Goal: Task Accomplishment & Management: Manage account settings

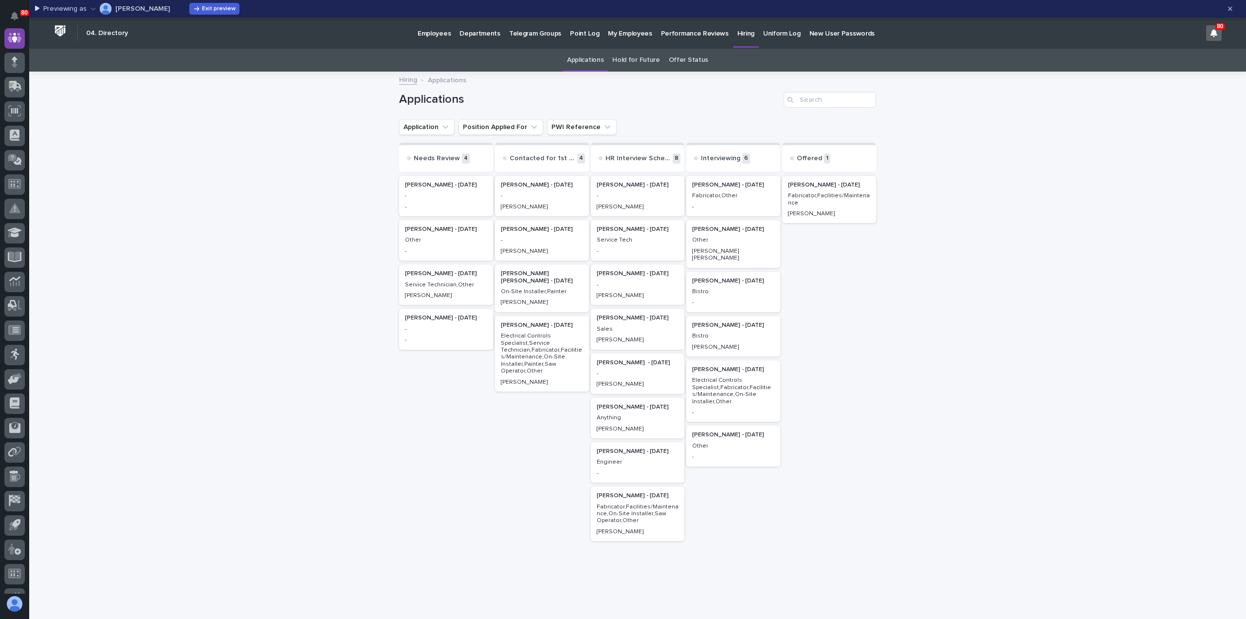
click at [636, 286] on p "-" at bounding box center [638, 284] width 82 height 7
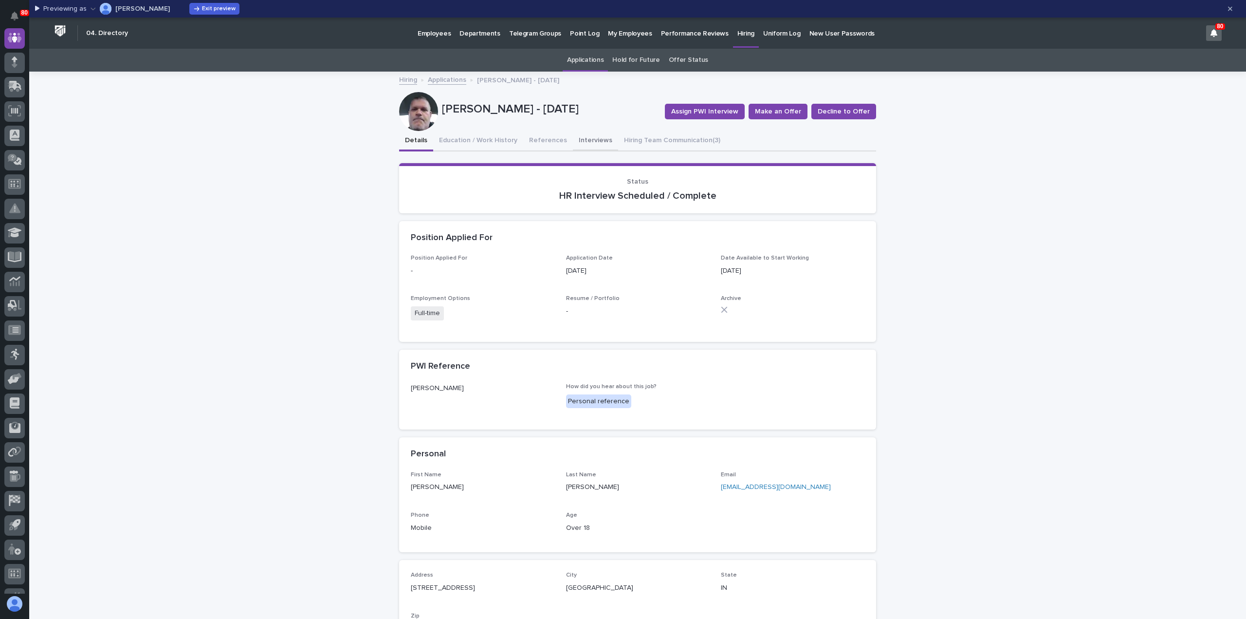
click at [586, 139] on button "Interviews" at bounding box center [595, 141] width 45 height 20
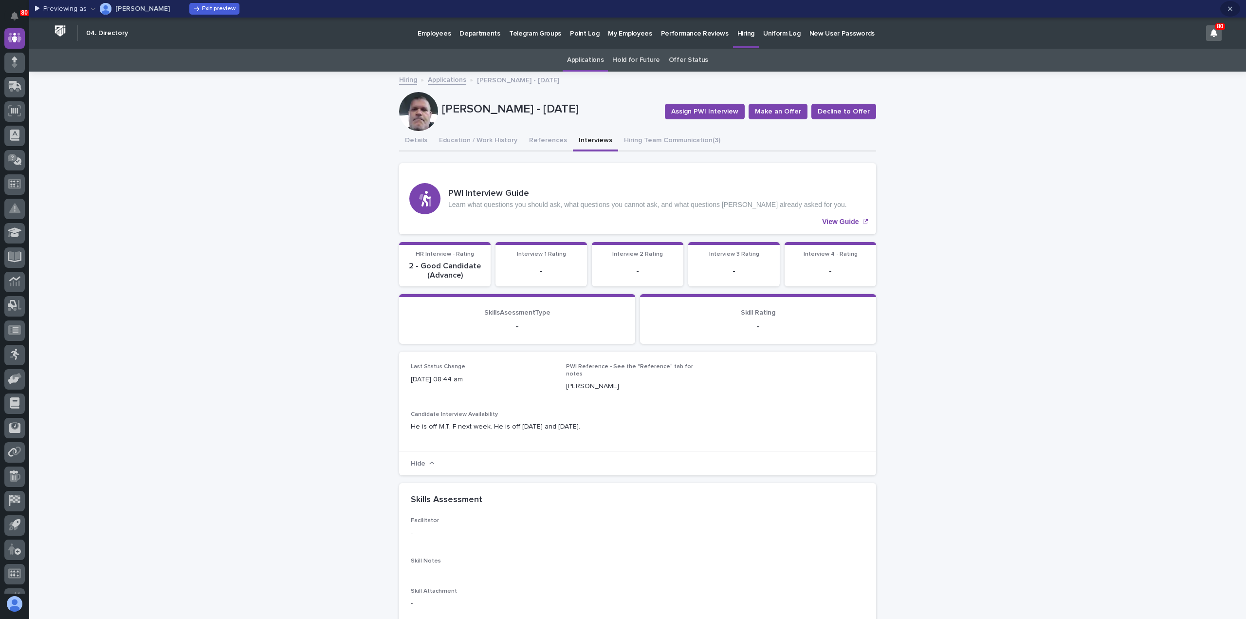
click at [1233, 9] on button "button" at bounding box center [1230, 9] width 20 height 16
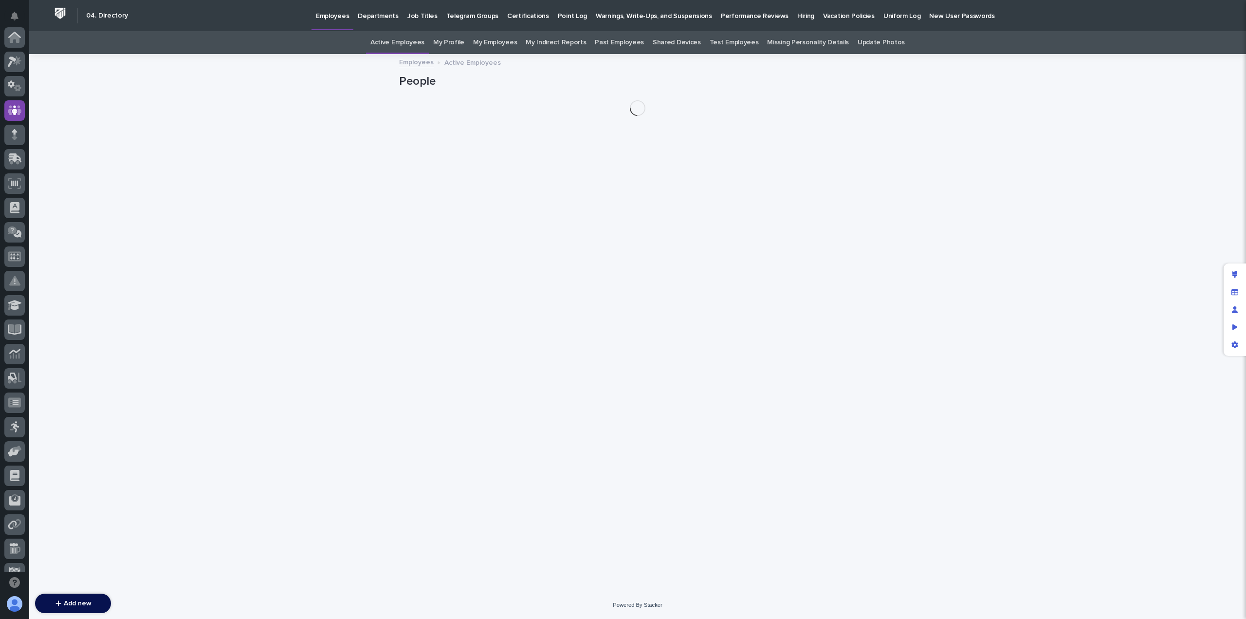
scroll to position [73, 0]
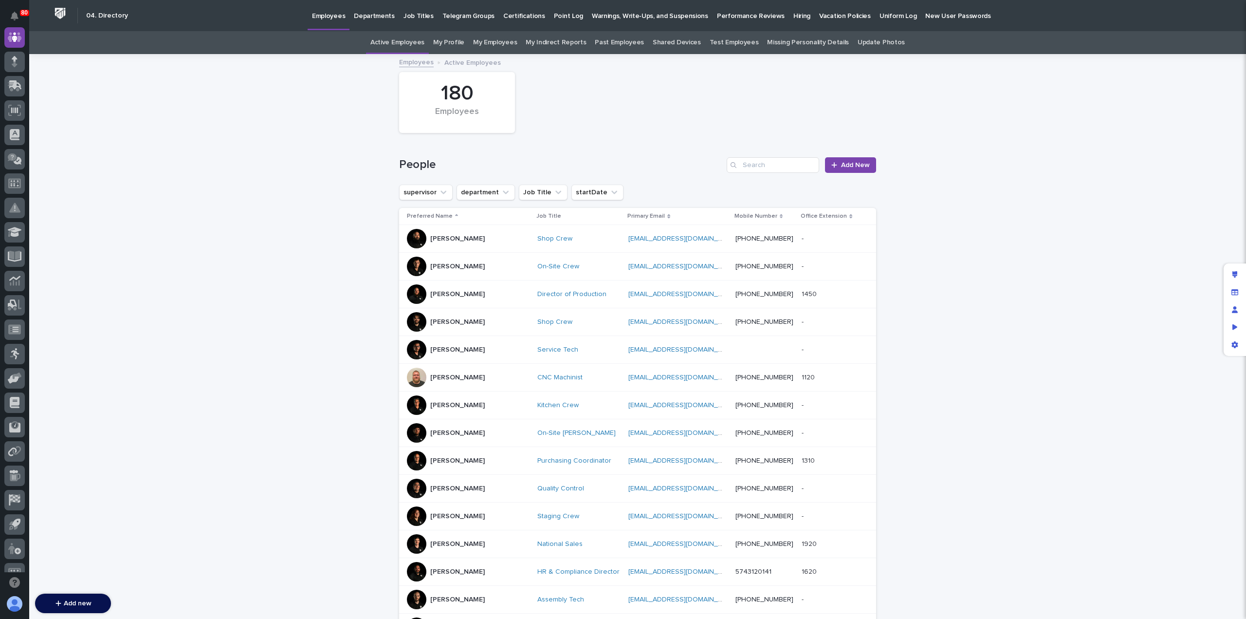
click at [793, 15] on p "Hiring" at bounding box center [801, 10] width 17 height 20
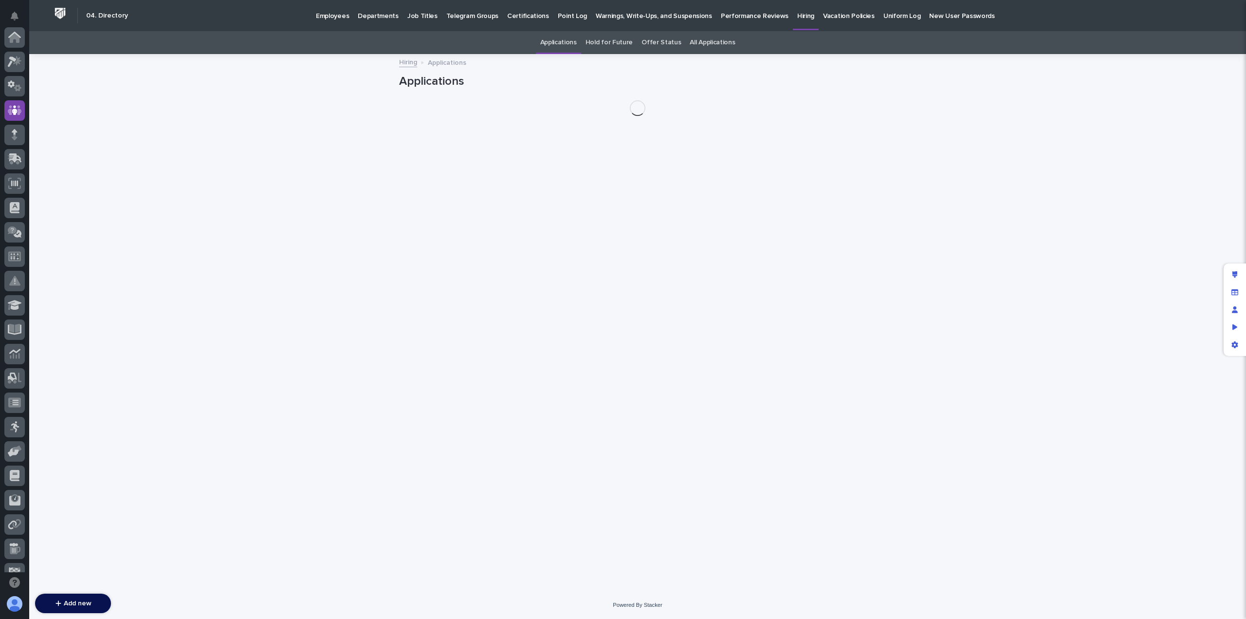
scroll to position [73, 0]
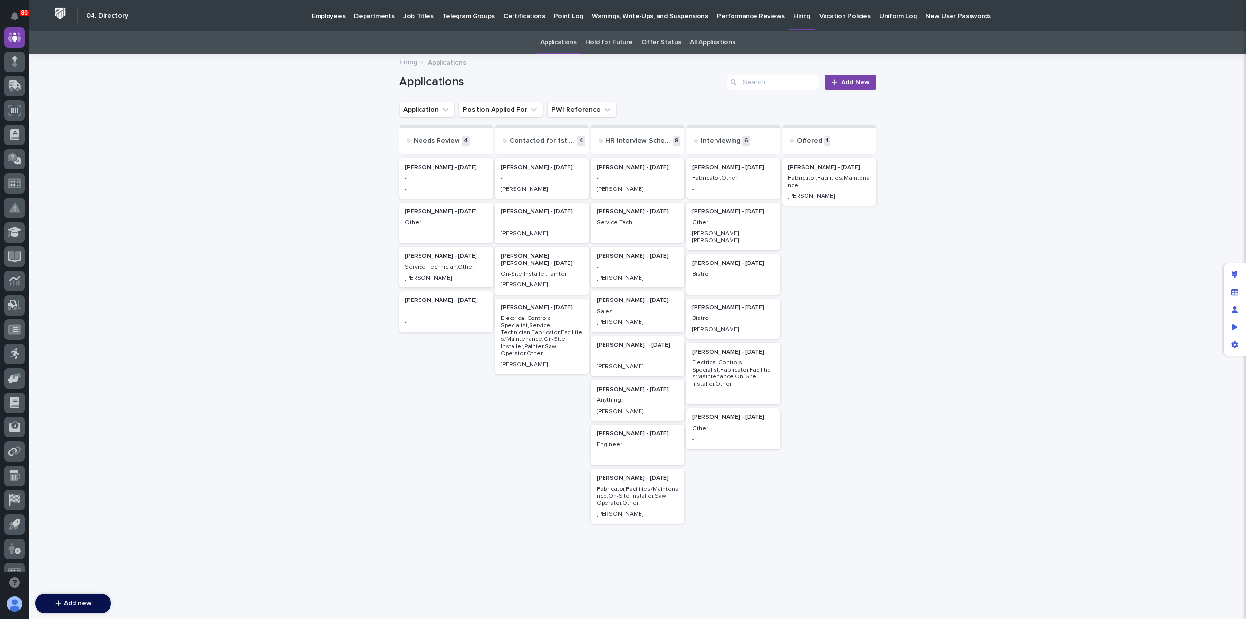
click at [628, 217] on div "Service Tech" at bounding box center [638, 221] width 82 height 9
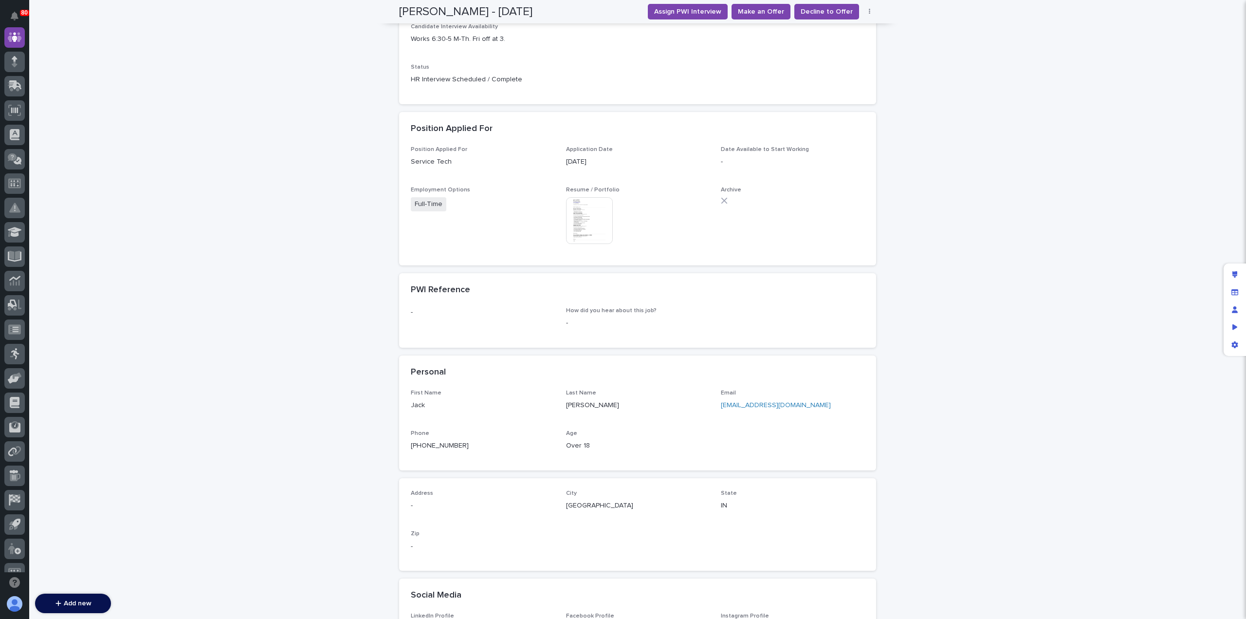
scroll to position [259, 0]
click at [737, 402] on link "[EMAIL_ADDRESS][DOMAIN_NAME]" at bounding box center [776, 405] width 110 height 7
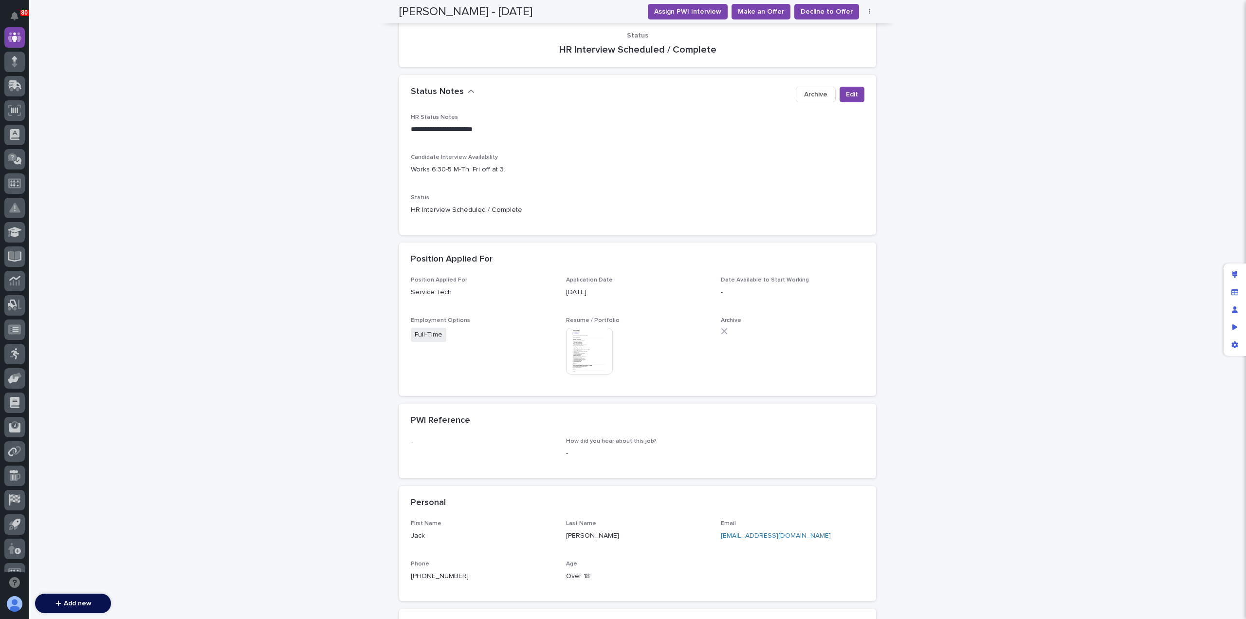
scroll to position [128, 0]
click at [853, 97] on span "Edit" at bounding box center [852, 95] width 12 height 10
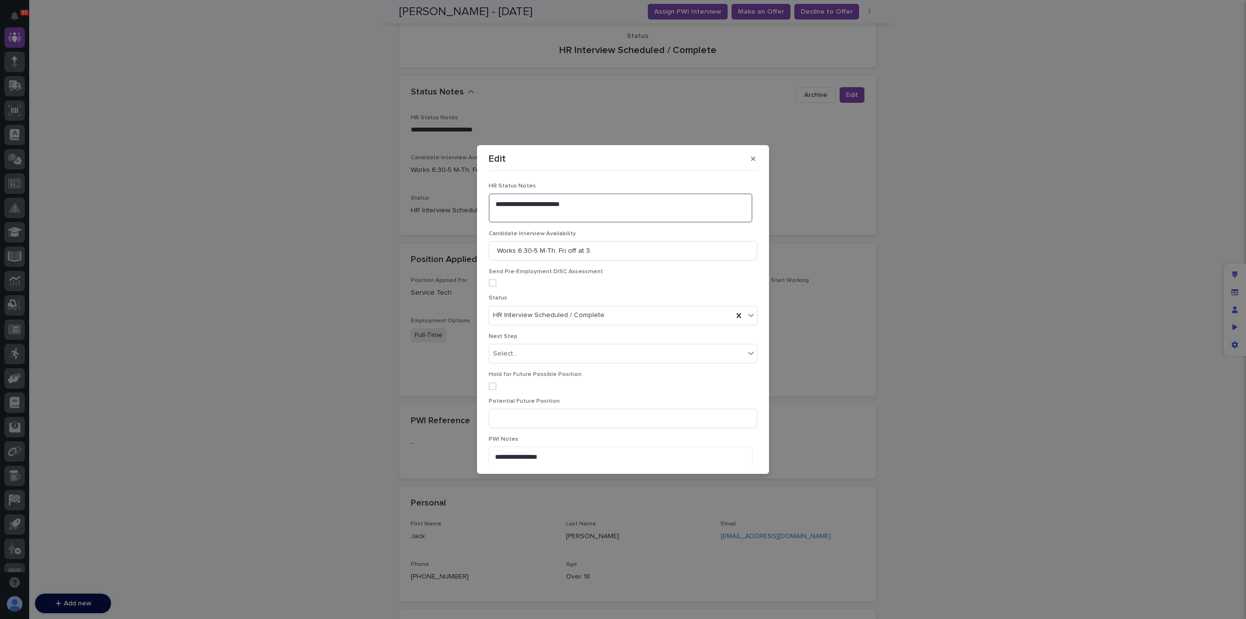
click at [502, 213] on textarea "**********" at bounding box center [621, 207] width 264 height 29
type textarea "**********"
click at [728, 459] on div "button" at bounding box center [729, 457] width 10 height 7
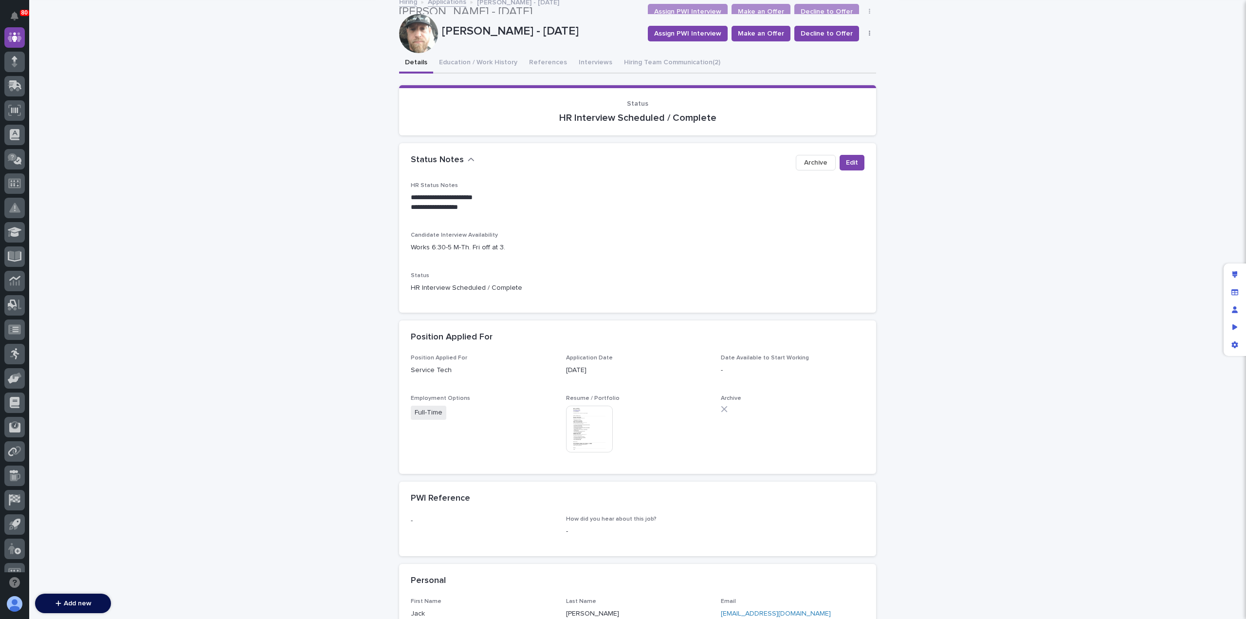
scroll to position [0, 0]
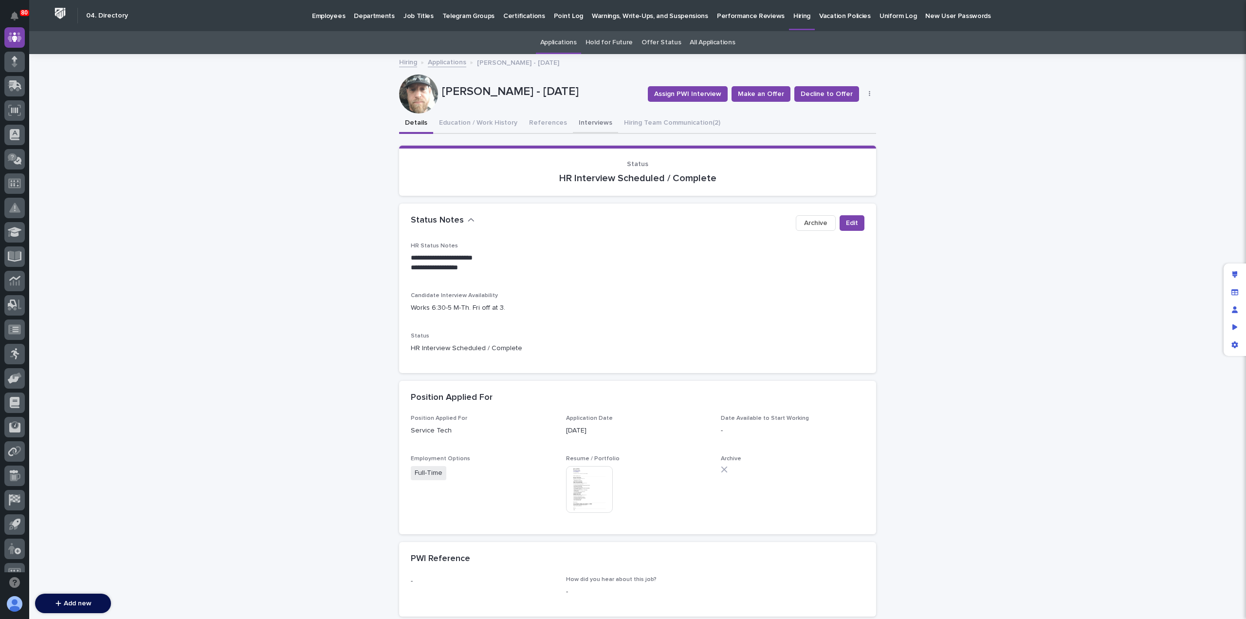
click at [578, 122] on button "Interviews" at bounding box center [595, 123] width 45 height 20
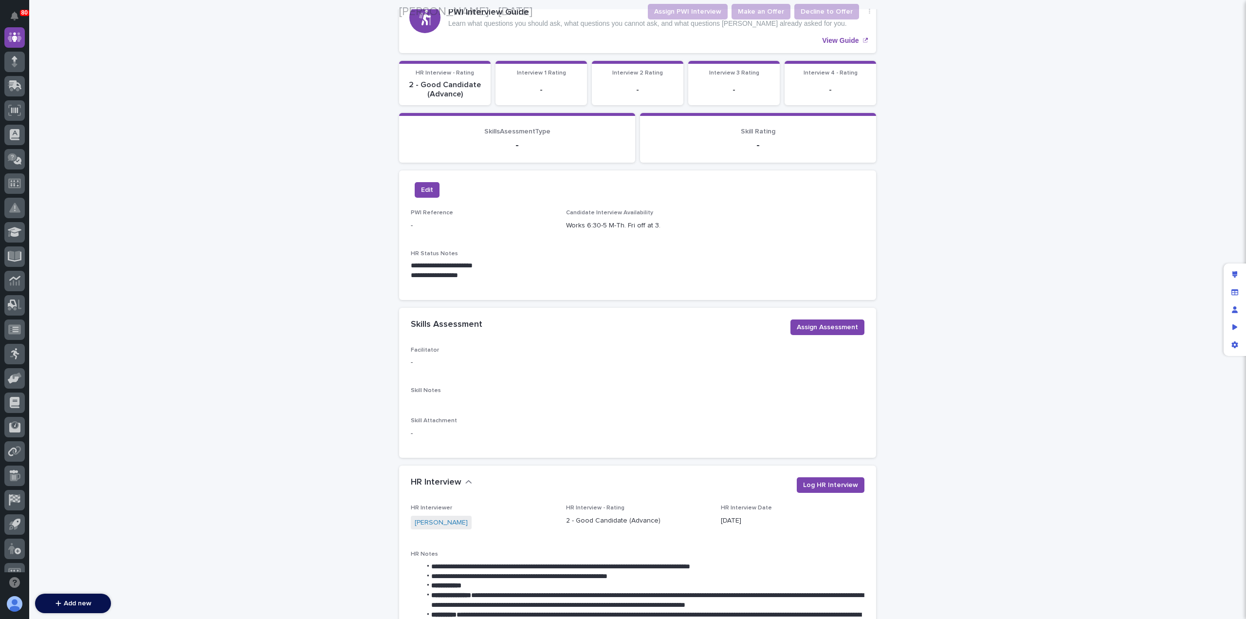
scroll to position [225, 0]
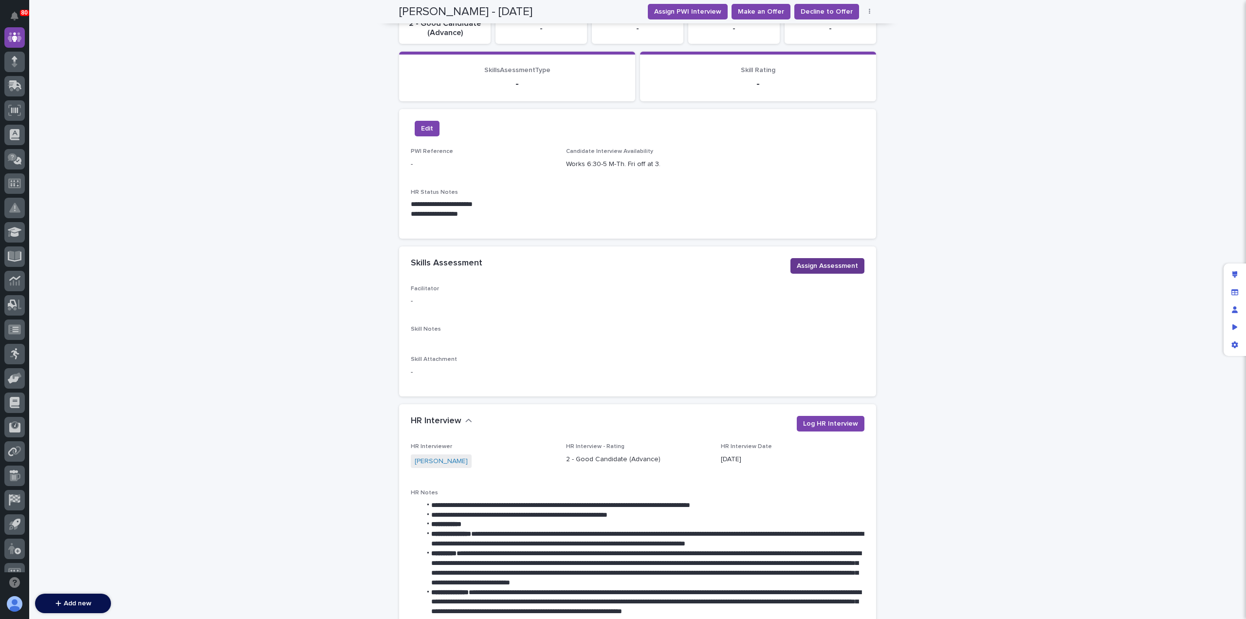
click at [828, 268] on span "Assign Assessment" at bounding box center [827, 266] width 61 height 10
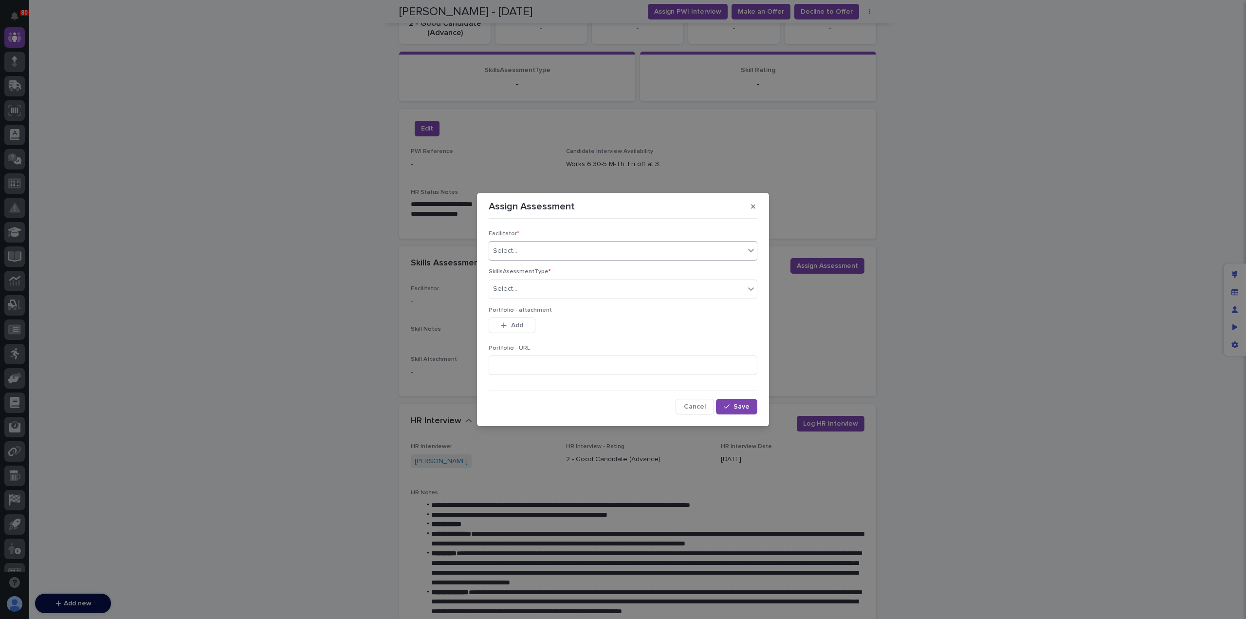
click at [574, 254] on div "Select..." at bounding box center [617, 251] width 256 height 16
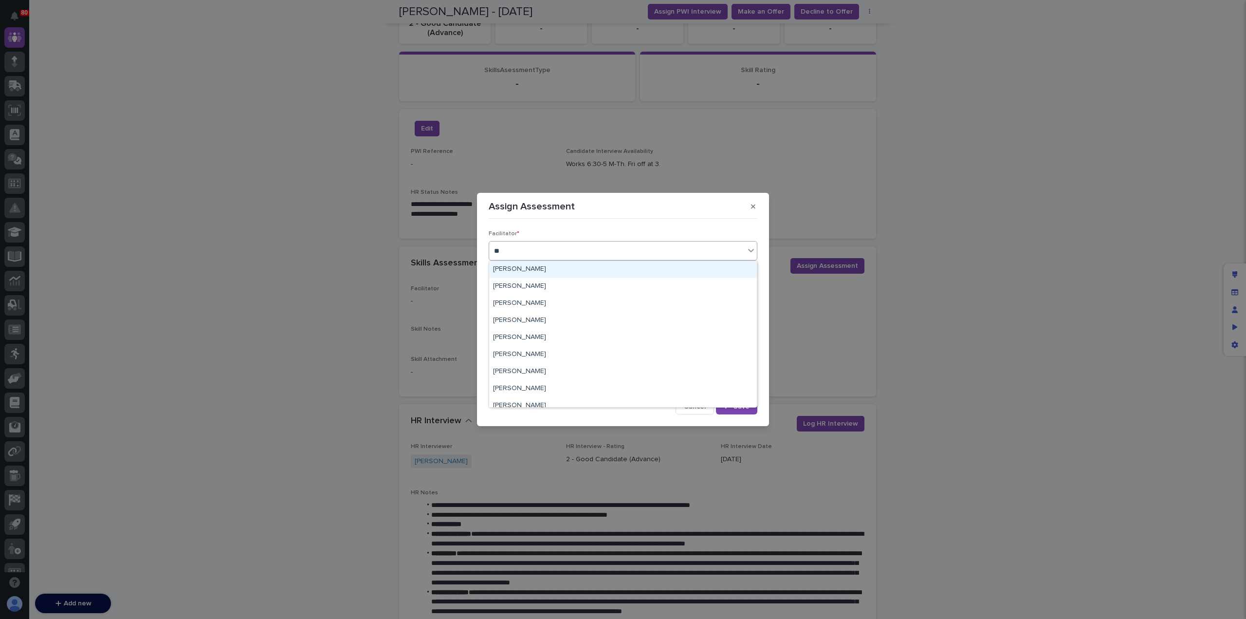
type input "***"
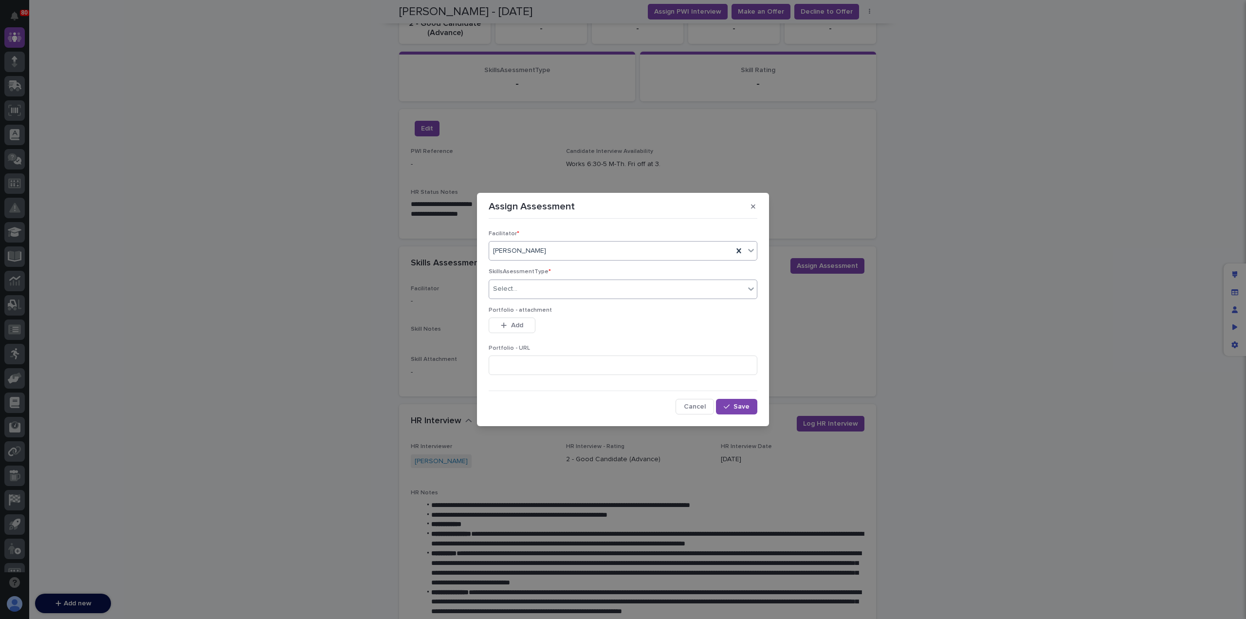
click at [529, 294] on div "Select..." at bounding box center [617, 289] width 256 height 16
click at [529, 308] on div "Weld" at bounding box center [623, 307] width 268 height 17
click at [726, 404] on icon "button" at bounding box center [727, 406] width 6 height 7
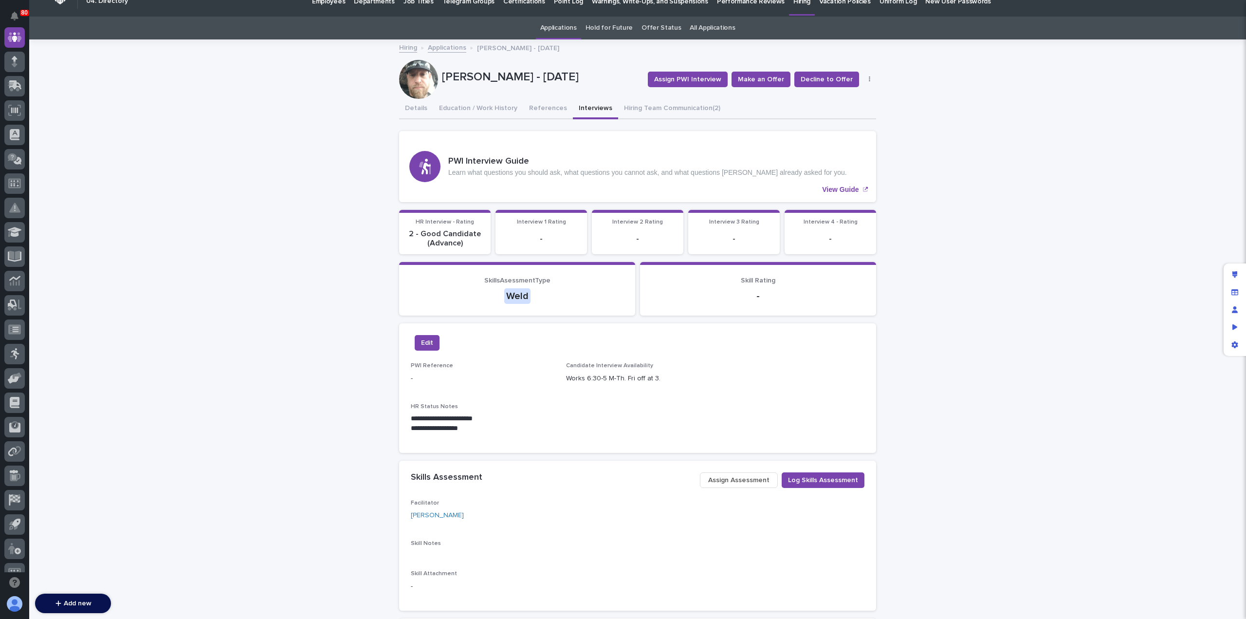
scroll to position [14, 0]
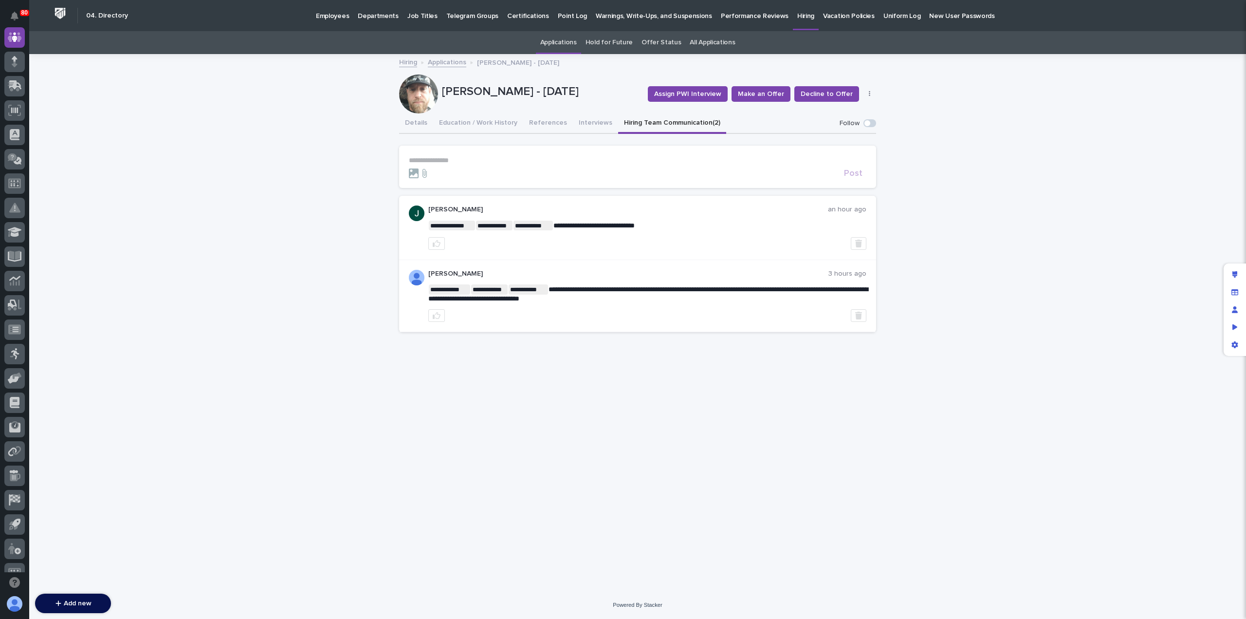
click at [580, 160] on p "**********" at bounding box center [638, 160] width 458 height 8
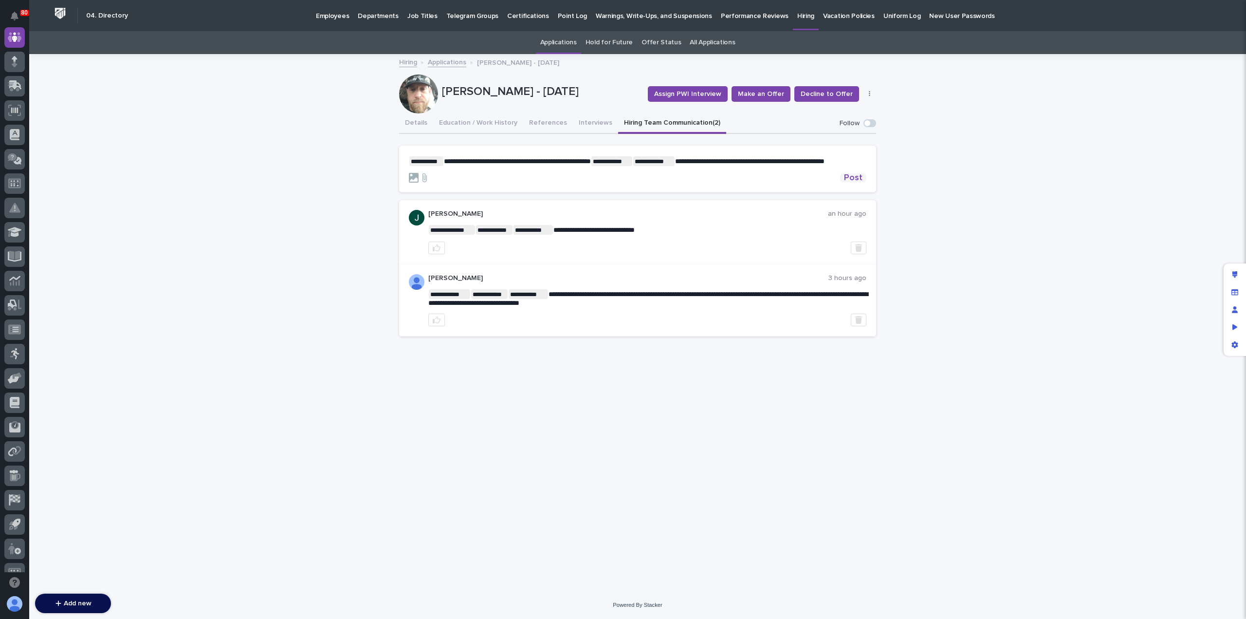
click at [852, 182] on span "Post" at bounding box center [853, 177] width 18 height 9
